Goal: Information Seeking & Learning: Learn about a topic

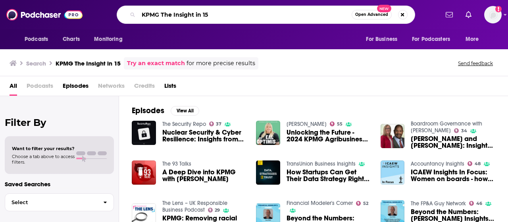
click at [220, 13] on input "KPMG The Insight in 15" at bounding box center [245, 14] width 213 height 13
click at [403, 14] on button "Search podcasts, credits, & more..." at bounding box center [403, 15] width 10 height 10
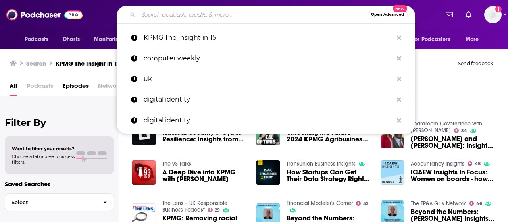
paste input "Best in Class"
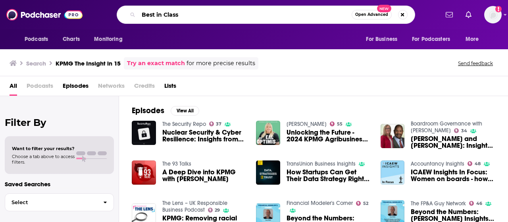
type input "Best in Class"
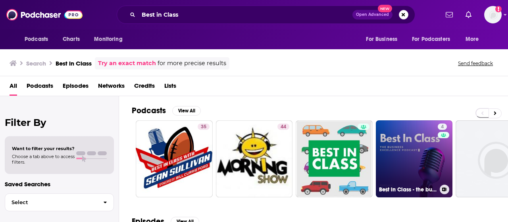
click at [422, 151] on link "4 Best in Class - the business excellence podcast" at bounding box center [414, 158] width 77 height 77
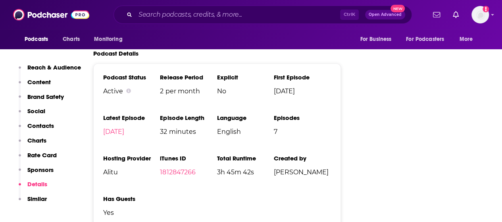
scroll to position [1072, 0]
